Goal: Task Accomplishment & Management: Complete application form

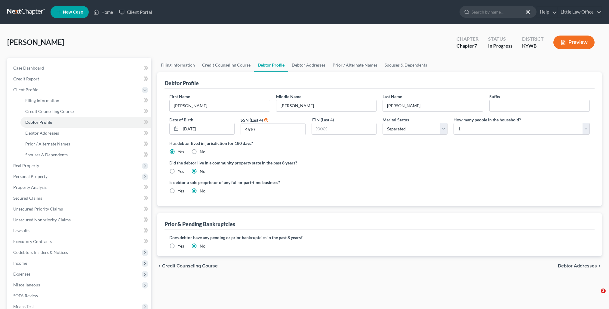
select select "2"
select select "0"
click at [102, 12] on link "Home" at bounding box center [104, 12] width 26 height 11
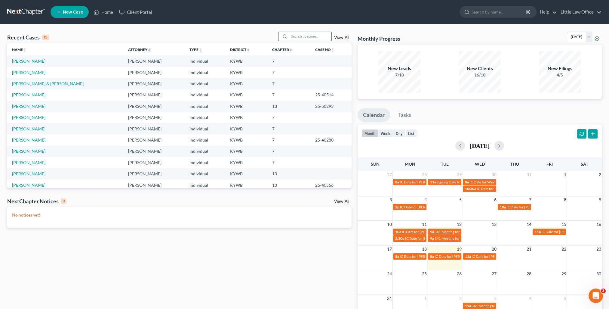
click at [314, 33] on input "search" at bounding box center [310, 36] width 42 height 9
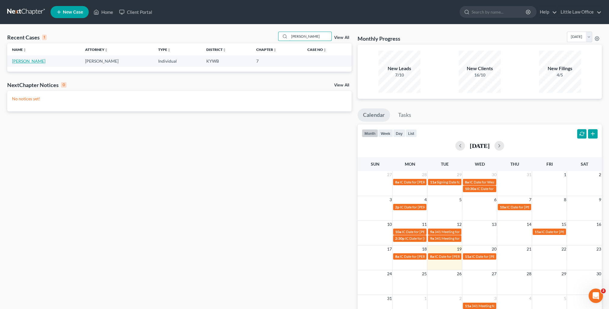
type input "tomes"
click at [22, 62] on link "Tomes, Barrett" at bounding box center [28, 60] width 33 height 5
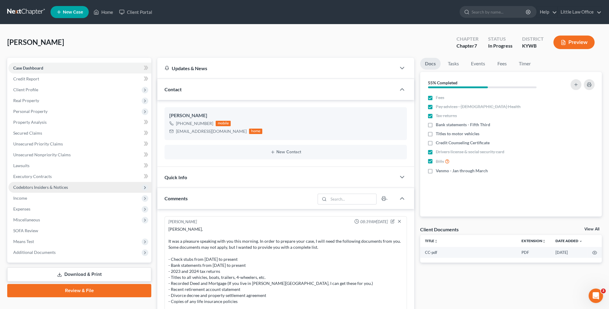
scroll to position [521, 0]
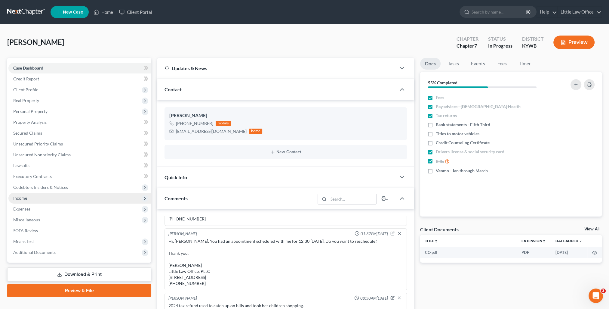
click at [35, 194] on span "Income" at bounding box center [79, 198] width 143 height 11
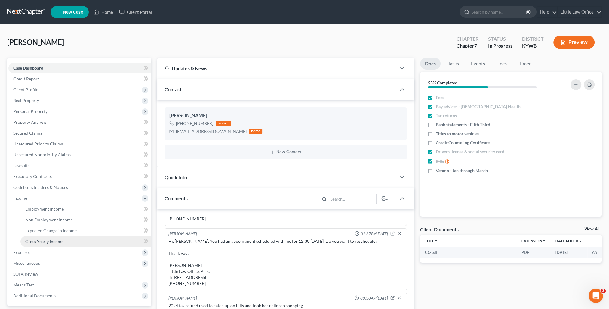
click at [49, 238] on link "Gross Yearly Income" at bounding box center [85, 241] width 131 height 11
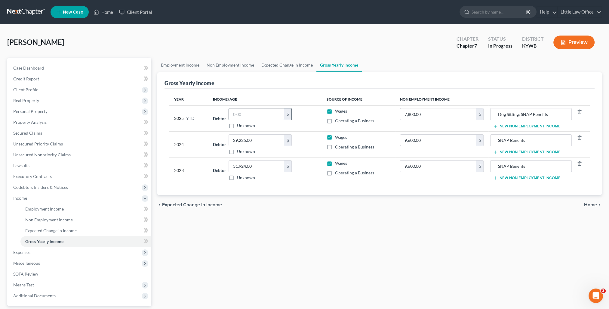
click at [265, 116] on input "text" at bounding box center [256, 113] width 55 height 11
type input "19,928.96"
click at [105, 14] on link "Home" at bounding box center [104, 12] width 26 height 11
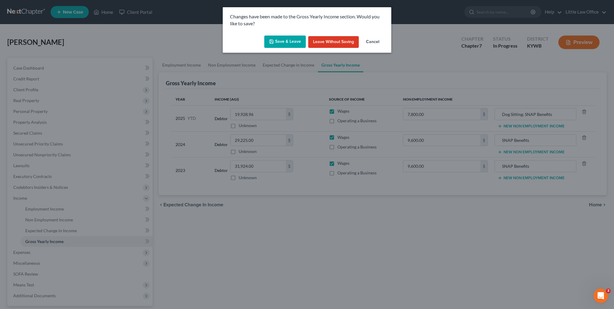
click at [294, 41] on button "Save & Leave" at bounding box center [285, 41] width 42 height 13
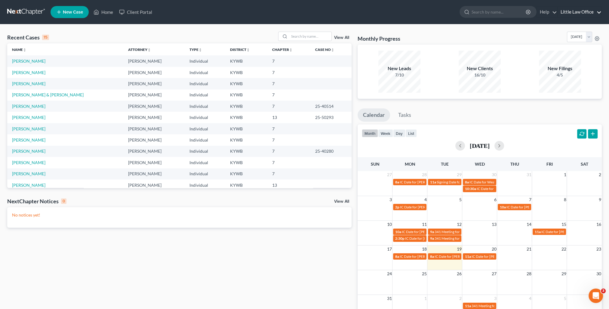
click at [584, 14] on link "Little Law Office" at bounding box center [580, 12] width 44 height 11
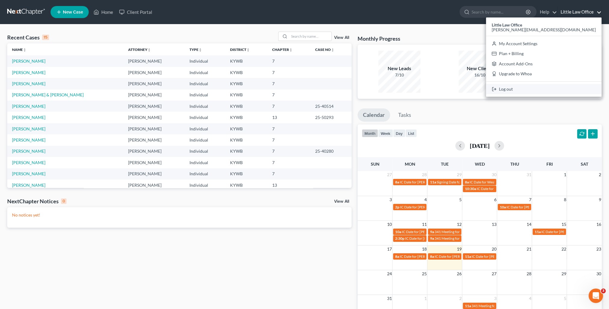
click at [564, 87] on link "Log out" at bounding box center [544, 89] width 116 height 10
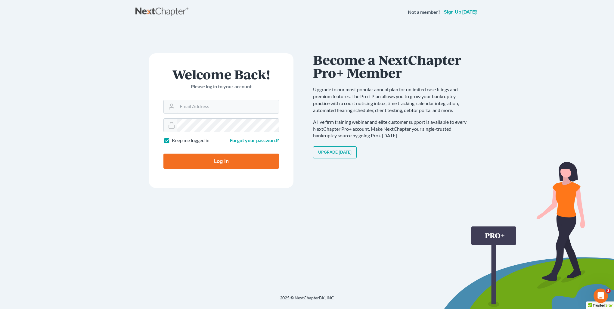
type input "[PERSON_NAME][EMAIL_ADDRESS][DOMAIN_NAME]"
click at [230, 160] on input "Log In" at bounding box center [221, 160] width 116 height 15
type input "Thinking..."
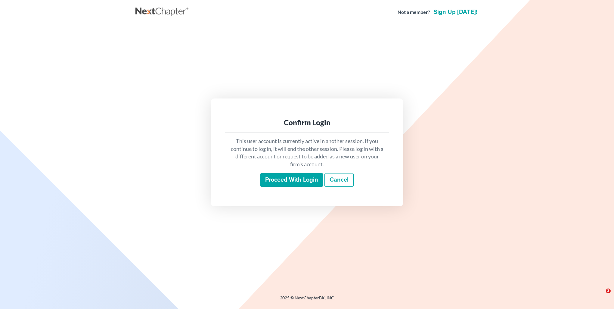
click at [302, 181] on input "Proceed with login" at bounding box center [291, 180] width 63 height 14
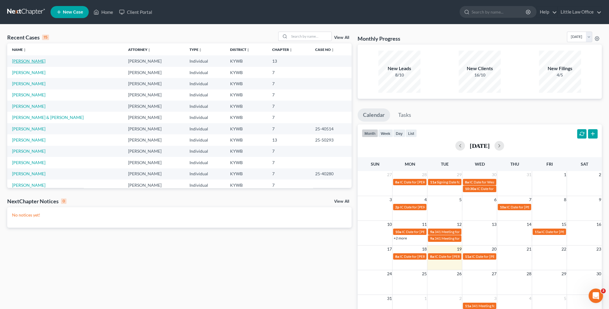
click at [36, 62] on link "Daugherty, Shawnda" at bounding box center [28, 60] width 33 height 5
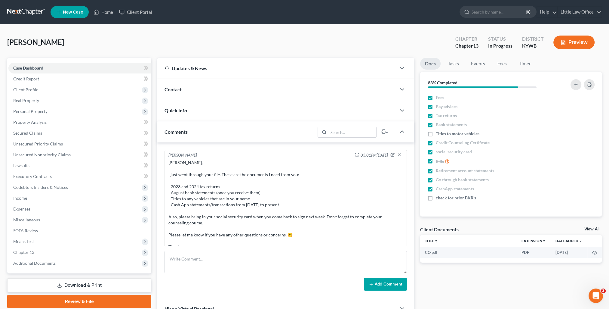
scroll to position [150, 0]
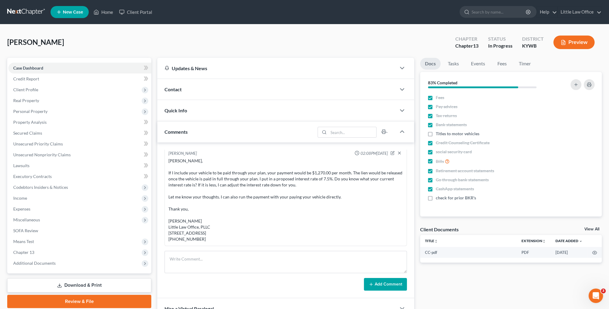
click at [81, 286] on link "Download & Print" at bounding box center [79, 285] width 144 height 14
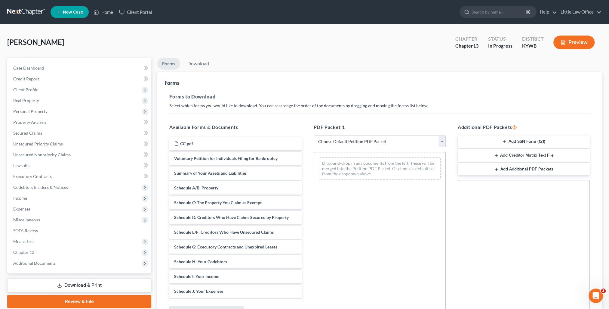
click at [340, 147] on div "PDF Packet 1 Choose Default Petition PDF Packet Complete Bankruptcy Petition (a…" at bounding box center [380, 221] width 144 height 204
click at [339, 143] on select "Choose Default Petition PDF Packet Complete Bankruptcy Petition (all forms and …" at bounding box center [380, 141] width 132 height 12
select select "0"
click at [314, 135] on select "Choose Default Petition PDF Packet Complete Bankruptcy Petition (all forms and …" at bounding box center [380, 141] width 132 height 12
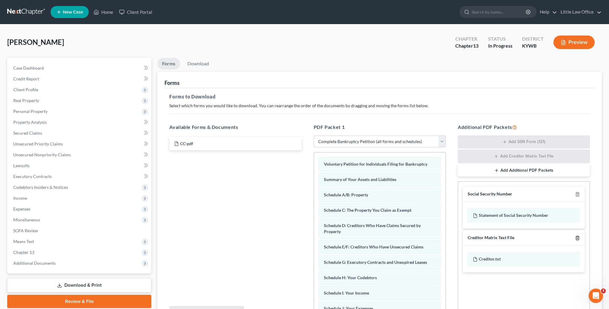
click at [577, 238] on icon "button" at bounding box center [577, 237] width 5 height 5
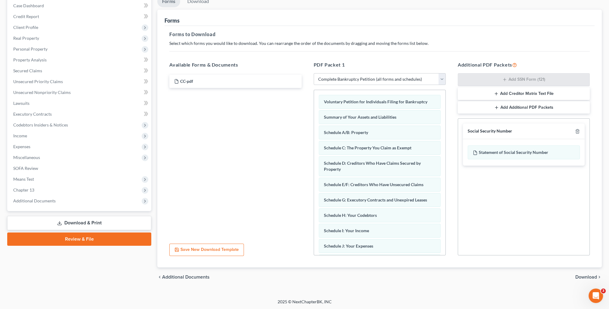
click at [586, 275] on span "Download" at bounding box center [586, 276] width 22 height 5
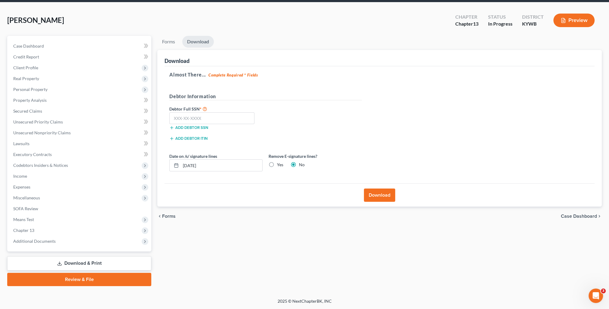
scroll to position [21, 0]
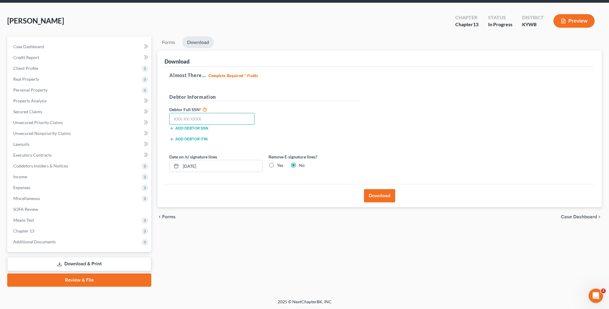
click at [187, 122] on input "text" at bounding box center [211, 119] width 85 height 12
type input "403-15-7068"
click at [375, 193] on button "Download" at bounding box center [379, 195] width 31 height 13
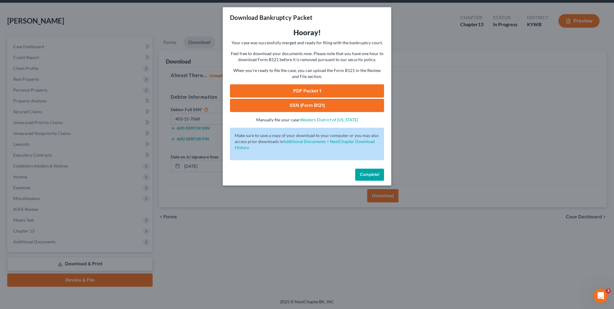
click at [296, 93] on link "PDF Packet 1" at bounding box center [307, 90] width 154 height 13
click at [259, 108] on link "SSN (Form B121)" at bounding box center [307, 105] width 154 height 13
click at [368, 176] on span "Complete!" at bounding box center [369, 174] width 19 height 5
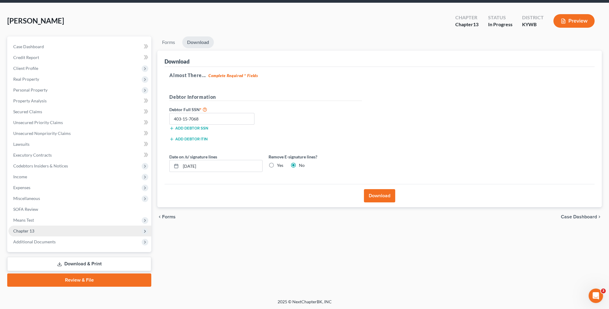
click at [60, 230] on span "Chapter 13" at bounding box center [79, 230] width 143 height 11
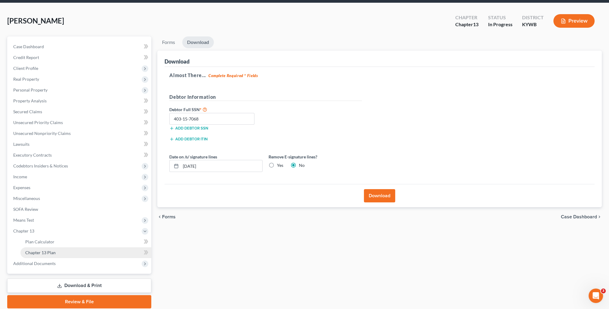
click at [67, 249] on link "Chapter 13 Plan" at bounding box center [85, 252] width 131 height 11
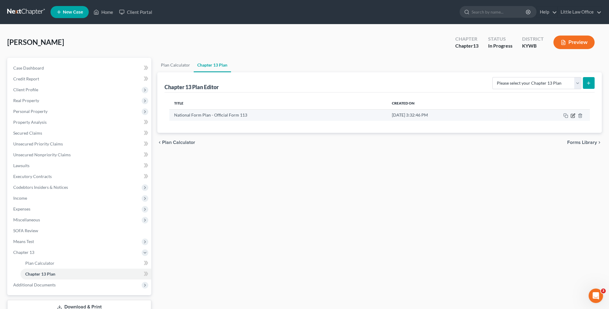
click at [574, 116] on icon "button" at bounding box center [573, 115] width 5 height 5
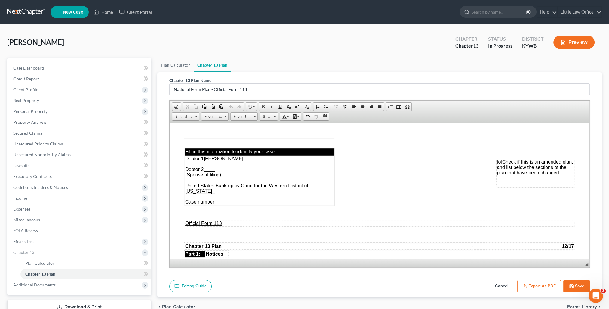
click at [544, 285] on button "Export as PDF" at bounding box center [539, 286] width 44 height 13
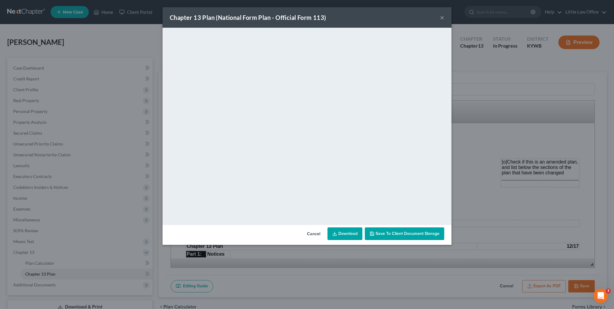
click at [438, 17] on div "Chapter 13 Plan (National Form Plan - Official Form 113) ×" at bounding box center [306, 17] width 289 height 20
click at [440, 18] on button "×" at bounding box center [442, 17] width 4 height 7
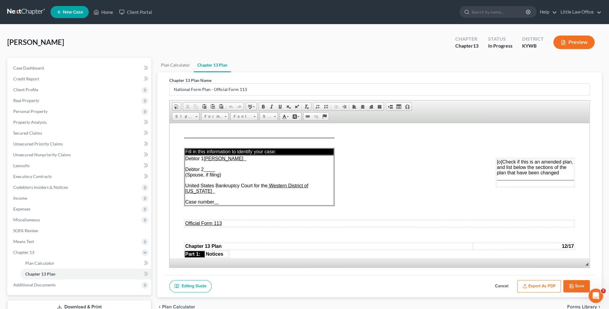
click at [574, 285] on button "Save" at bounding box center [576, 286] width 26 height 13
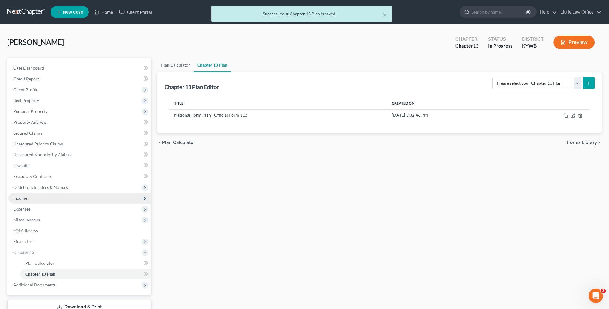
click at [23, 199] on span "Income" at bounding box center [20, 197] width 14 height 5
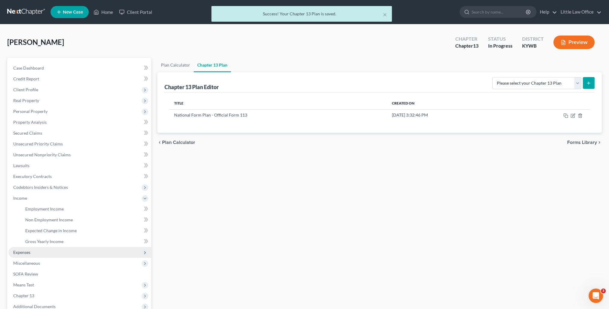
click at [34, 251] on span "Expenses" at bounding box center [79, 252] width 143 height 11
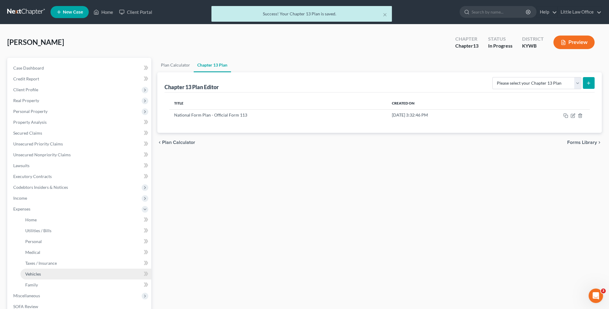
click at [45, 275] on link "Vehicles" at bounding box center [85, 273] width 131 height 11
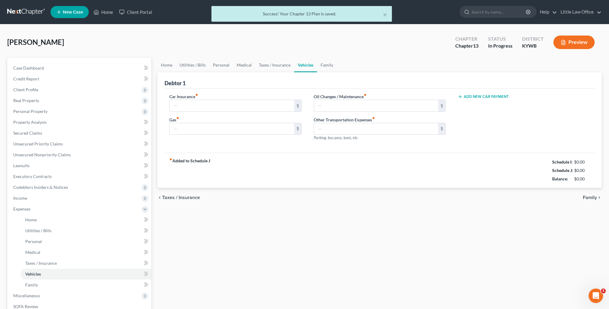
type input "385.15"
type input "200.00"
type input "32.67"
type input "0.00"
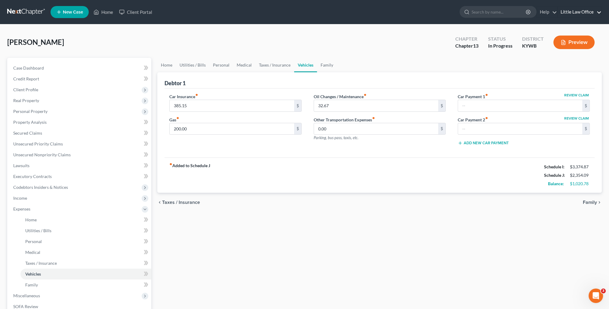
click at [578, 11] on link "Little Law Office" at bounding box center [580, 12] width 44 height 11
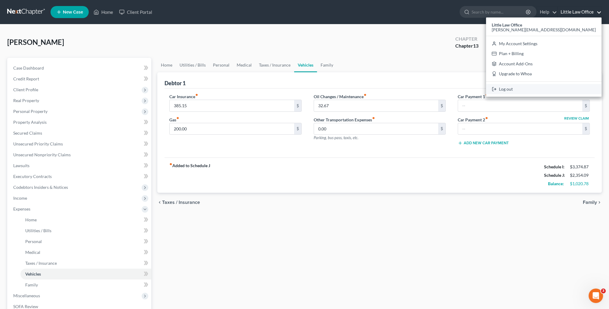
click at [567, 87] on link "Log out" at bounding box center [544, 89] width 116 height 10
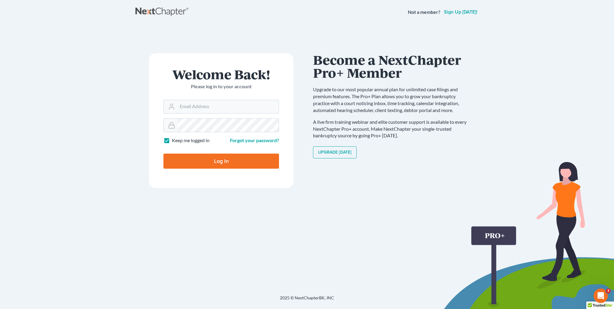
type input "[PERSON_NAME][EMAIL_ADDRESS][DOMAIN_NAME]"
click at [227, 158] on input "Log In" at bounding box center [221, 160] width 116 height 15
type input "Thinking..."
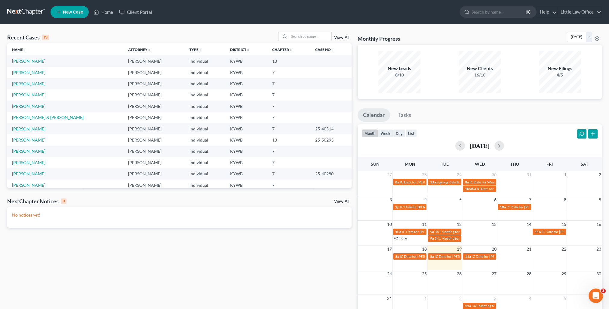
click at [45, 63] on link "Daugherty, Shawnda" at bounding box center [28, 60] width 33 height 5
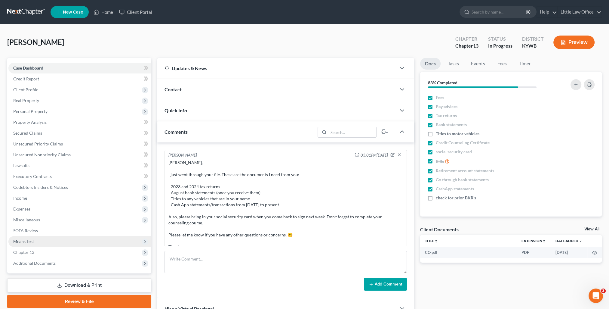
scroll to position [150, 0]
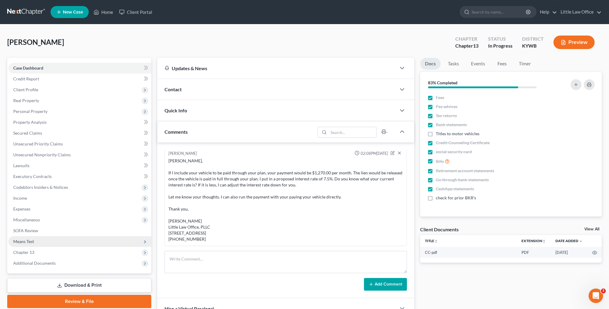
click at [35, 247] on span "Chapter 13" at bounding box center [79, 252] width 143 height 11
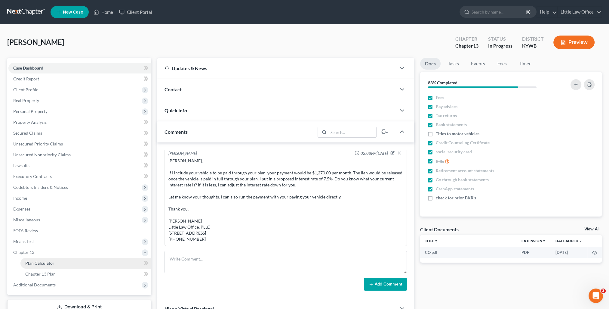
click at [42, 263] on span "Plan Calculator" at bounding box center [39, 262] width 29 height 5
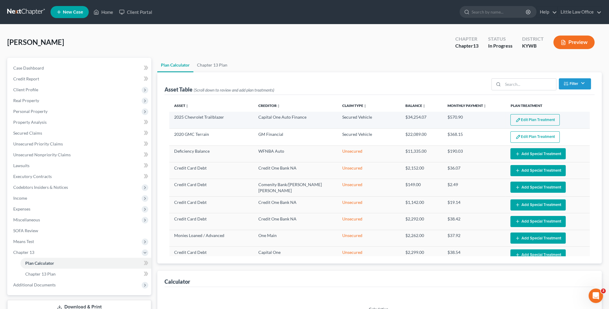
select select "59"
click at [520, 119] on button "Edit Plan Treatment" at bounding box center [534, 119] width 49 height 11
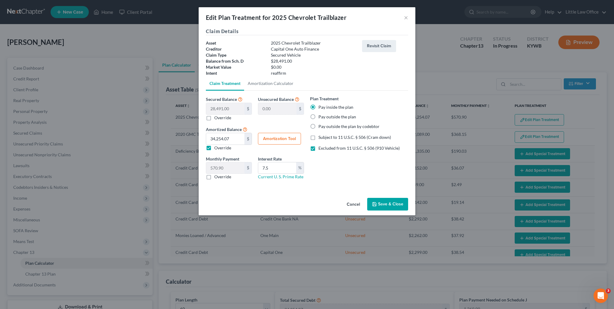
click at [334, 115] on label "Pay outside the plan" at bounding box center [337, 117] width 38 height 6
click at [325, 115] on input "Pay outside the plan" at bounding box center [323, 116] width 4 height 4
radio input "true"
click at [223, 146] on label "Override" at bounding box center [222, 148] width 17 height 6
click at [220, 146] on input "Override" at bounding box center [219, 147] width 4 height 4
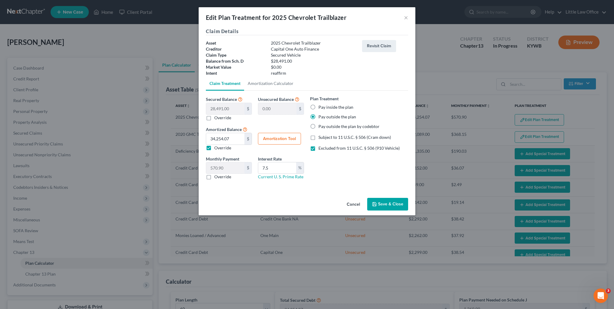
checkbox input "false"
type input "474.85"
click at [279, 168] on input "7.5" at bounding box center [277, 167] width 38 height 11
drag, startPoint x: 278, startPoint y: 168, endPoint x: 262, endPoint y: 170, distance: 16.4
click at [262, 170] on input "7.5" at bounding box center [277, 167] width 38 height 11
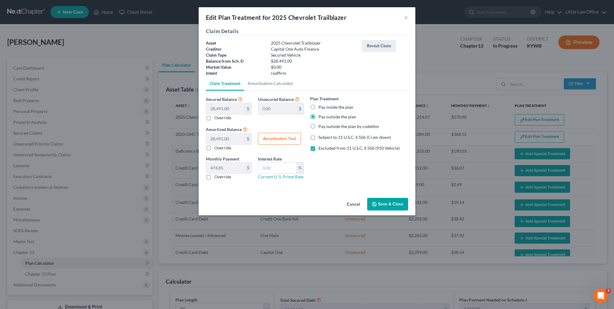
click at [386, 205] on button "Save & Close" at bounding box center [387, 204] width 41 height 13
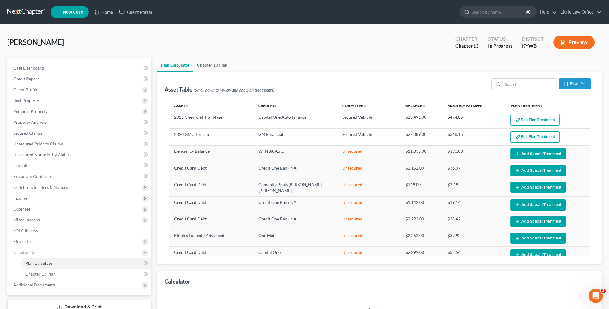
select select "59"
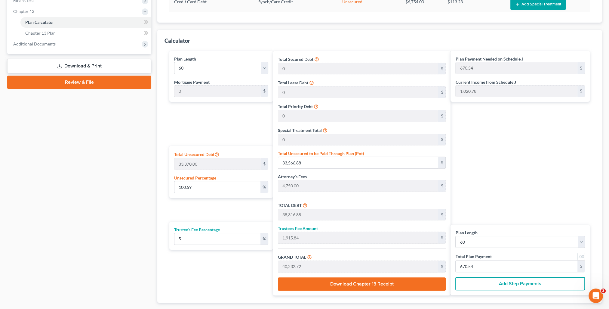
scroll to position [276, 0]
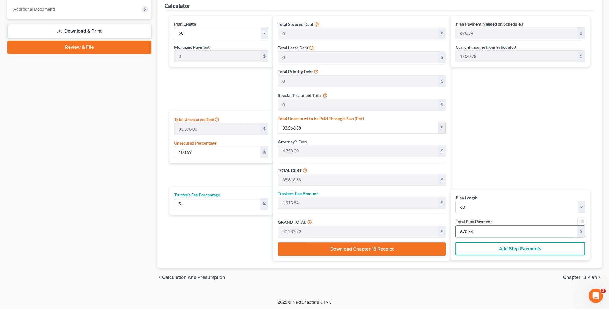
click at [478, 233] on input "670.54" at bounding box center [517, 230] width 122 height 11
type input "0"
type input "342.85"
type input "17.14"
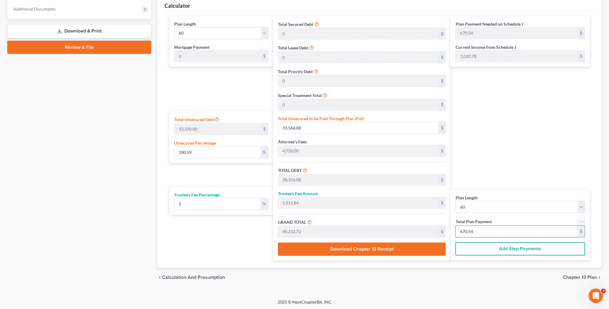
type input "360.00"
type input "6"
type input "3,828.57"
type input "191.42"
type input "4,020.00"
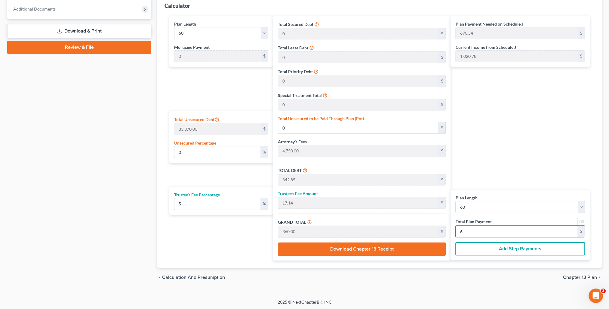
type input "67"
type input "100.50"
type input "33,535.71"
type input "38,285.71"
type input "1,914.28"
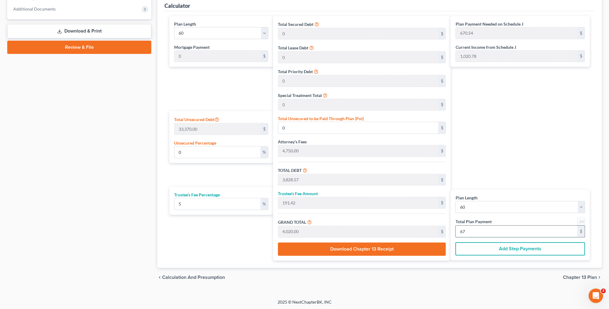
type input "40,200.00"
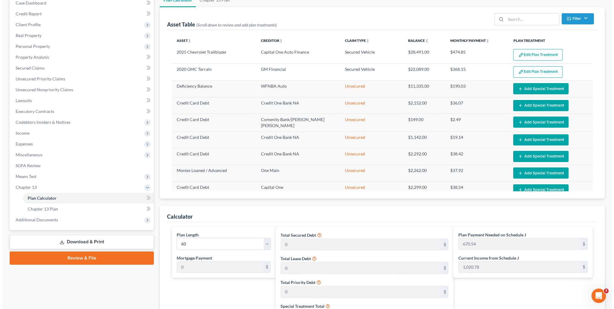
scroll to position [0, 0]
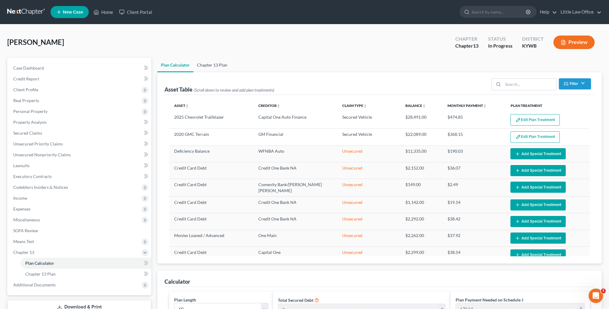
type input "670"
click at [218, 66] on link "Chapter 13 Plan" at bounding box center [212, 65] width 38 height 14
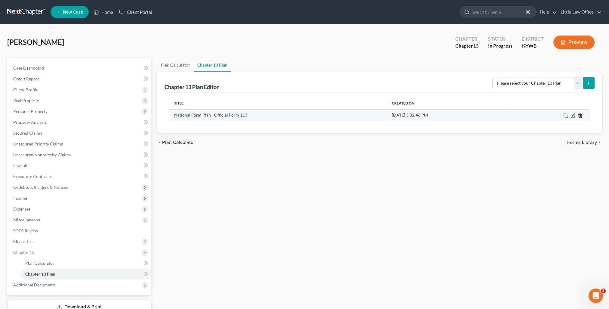
click at [580, 114] on icon "button" at bounding box center [580, 115] width 5 height 5
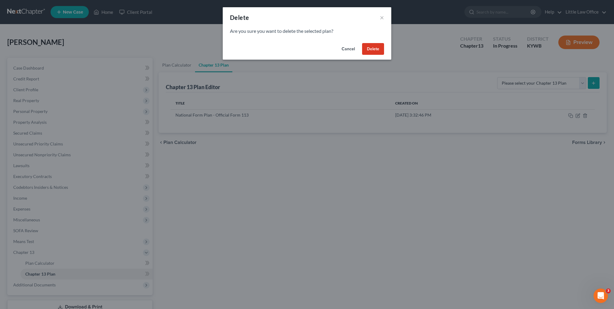
click at [378, 54] on button "Delete" at bounding box center [373, 49] width 22 height 12
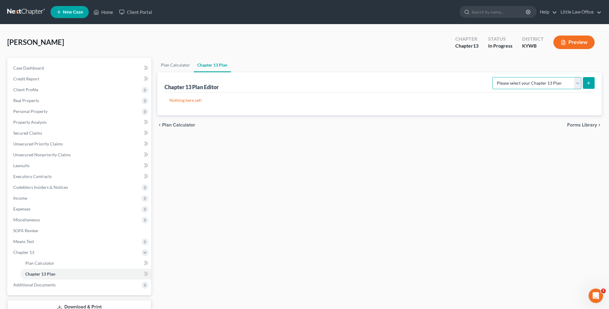
click at [520, 82] on select "Please select your Chapter 13 Plan National Form Plan - Official Form 113" at bounding box center [536, 83] width 89 height 12
select select "0"
click at [495, 77] on select "Please select your Chapter 13 Plan National Form Plan - Official Form 113" at bounding box center [536, 83] width 89 height 12
click at [591, 85] on icon "submit" at bounding box center [588, 83] width 5 height 5
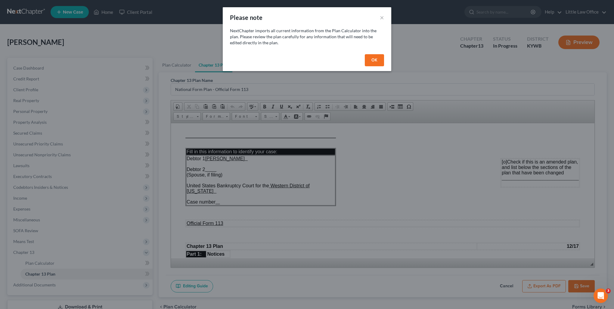
click at [375, 61] on button "OK" at bounding box center [374, 60] width 19 height 12
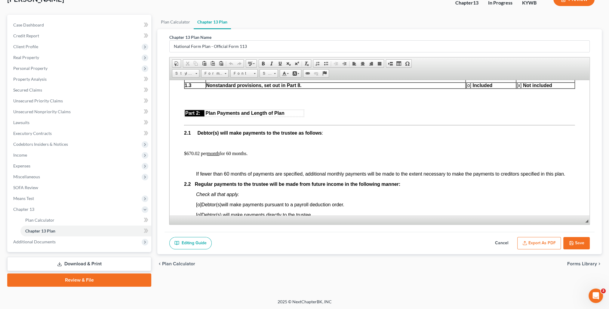
scroll to position [361, 0]
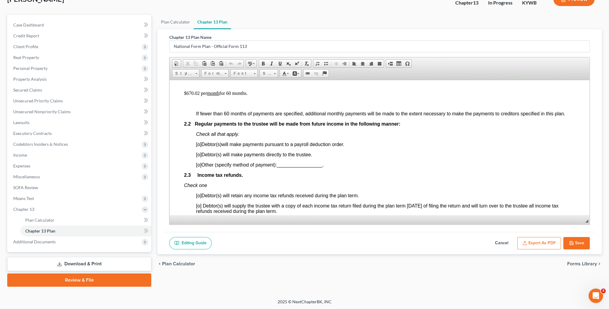
click at [198, 96] on p "$670.02 per month for 60 months." at bounding box center [379, 92] width 391 height 5
click at [199, 167] on span "[o]" at bounding box center [198, 164] width 5 height 5
click at [303, 167] on span "_________________" at bounding box center [299, 164] width 45 height 5
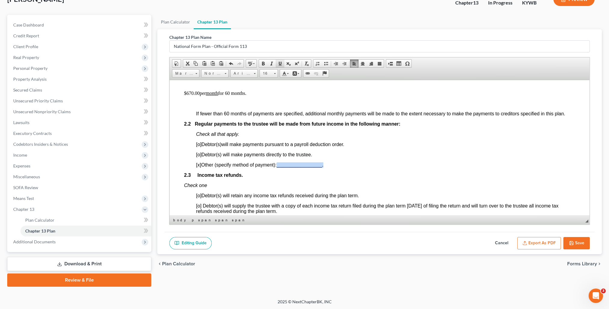
click at [280, 64] on span at bounding box center [280, 63] width 5 height 5
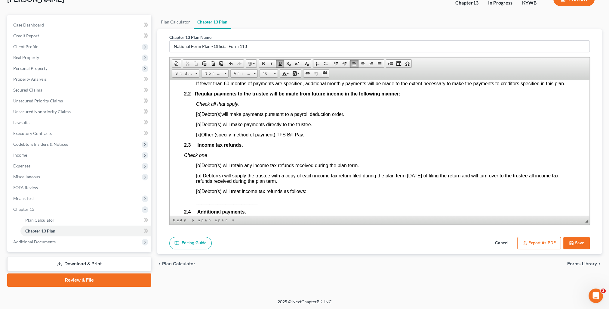
click at [200, 168] on span "[o]" at bounding box center [198, 164] width 5 height 5
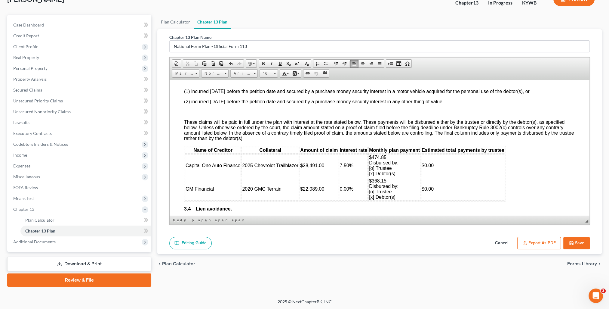
scroll to position [782, 0]
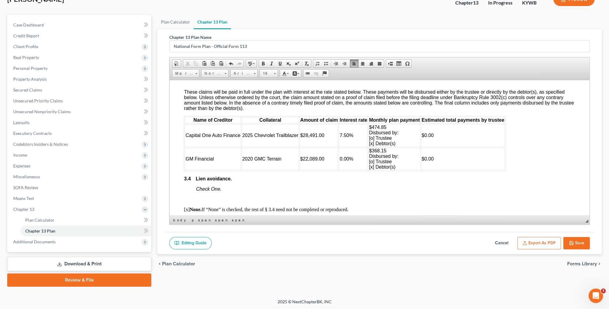
click at [375, 169] on span "$368.15 Disbursed by: [o] Trustee [x] Debtor(s)" at bounding box center [383, 158] width 29 height 21
click at [340, 137] on span "7.50%" at bounding box center [347, 134] width 14 height 5
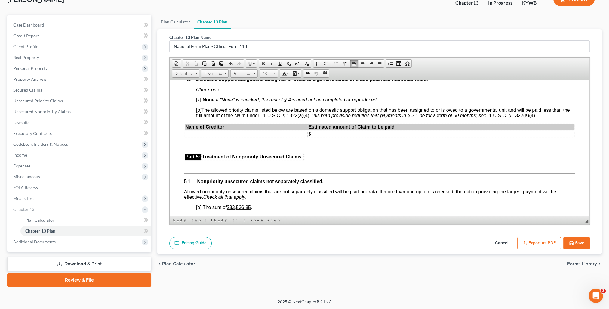
scroll to position [1203, 0]
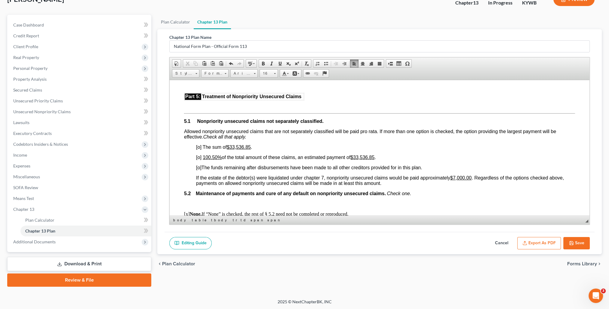
click at [199, 159] on span "[o]" at bounding box center [198, 156] width 5 height 5
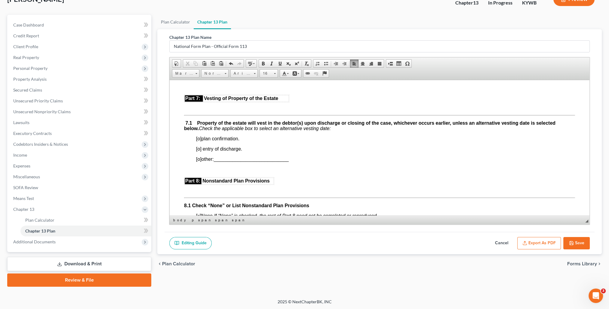
scroll to position [1504, 0]
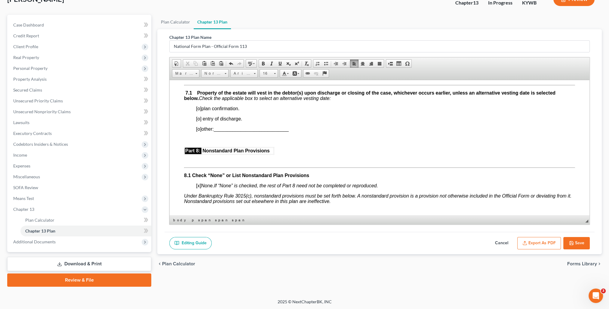
click at [198, 111] on span "[o]" at bounding box center [198, 108] width 5 height 5
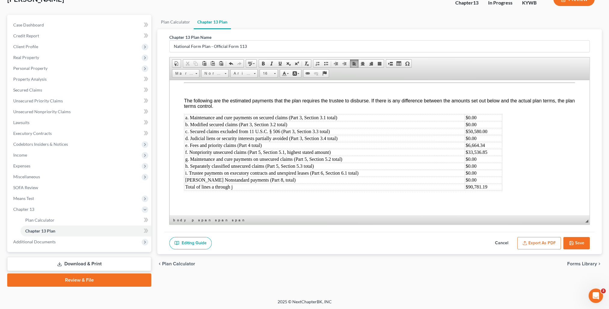
scroll to position [1876, 0]
click at [553, 239] on button "Export as PDF" at bounding box center [539, 243] width 44 height 13
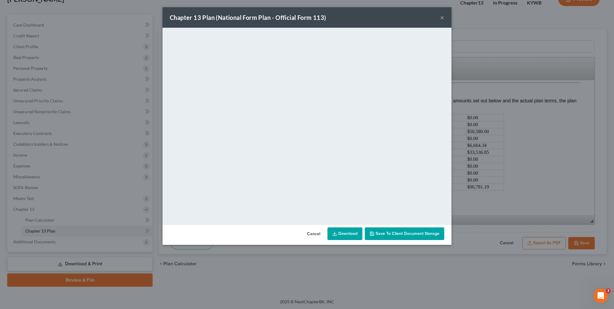
click at [443, 17] on button "×" at bounding box center [442, 17] width 4 height 7
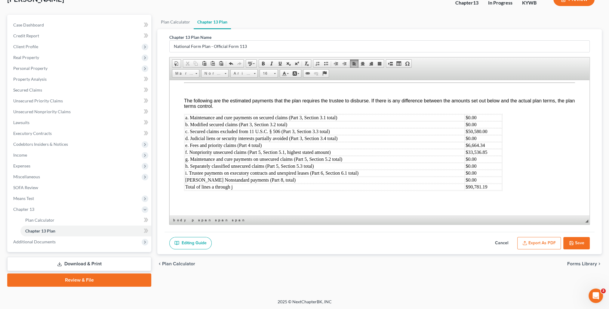
click at [574, 239] on button "Save" at bounding box center [576, 243] width 26 height 13
select select "0"
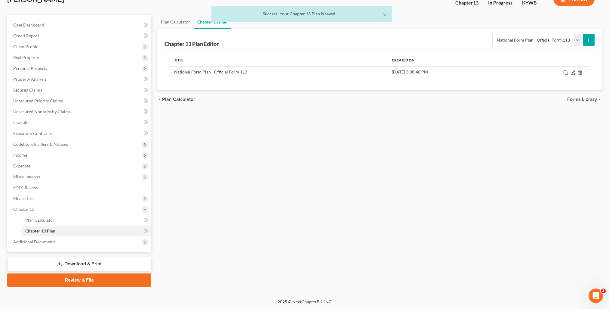
scroll to position [0, 0]
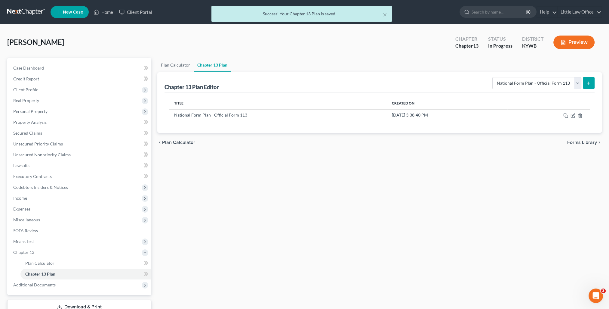
click at [578, 11] on div "× Success! Your Chapter 13 Plan is saved." at bounding box center [301, 15] width 609 height 19
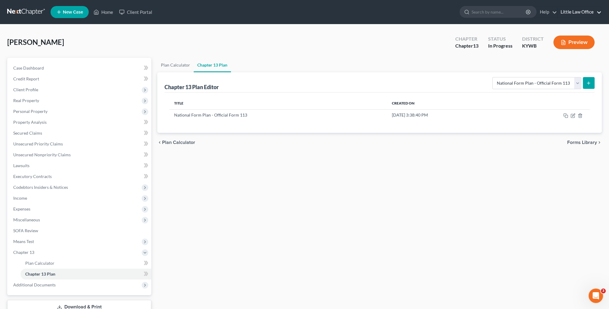
click at [569, 11] on link "Little Law Office" at bounding box center [580, 12] width 44 height 11
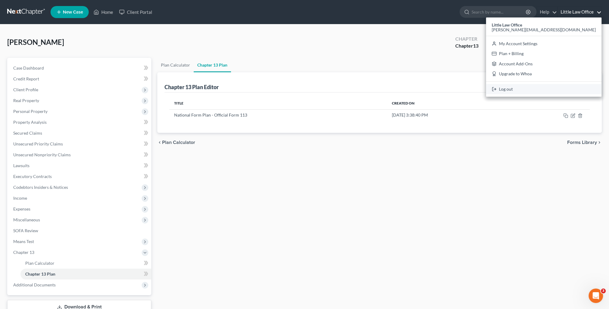
click at [561, 89] on link "Log out" at bounding box center [544, 89] width 116 height 10
